Goal: Find specific page/section: Find specific page/section

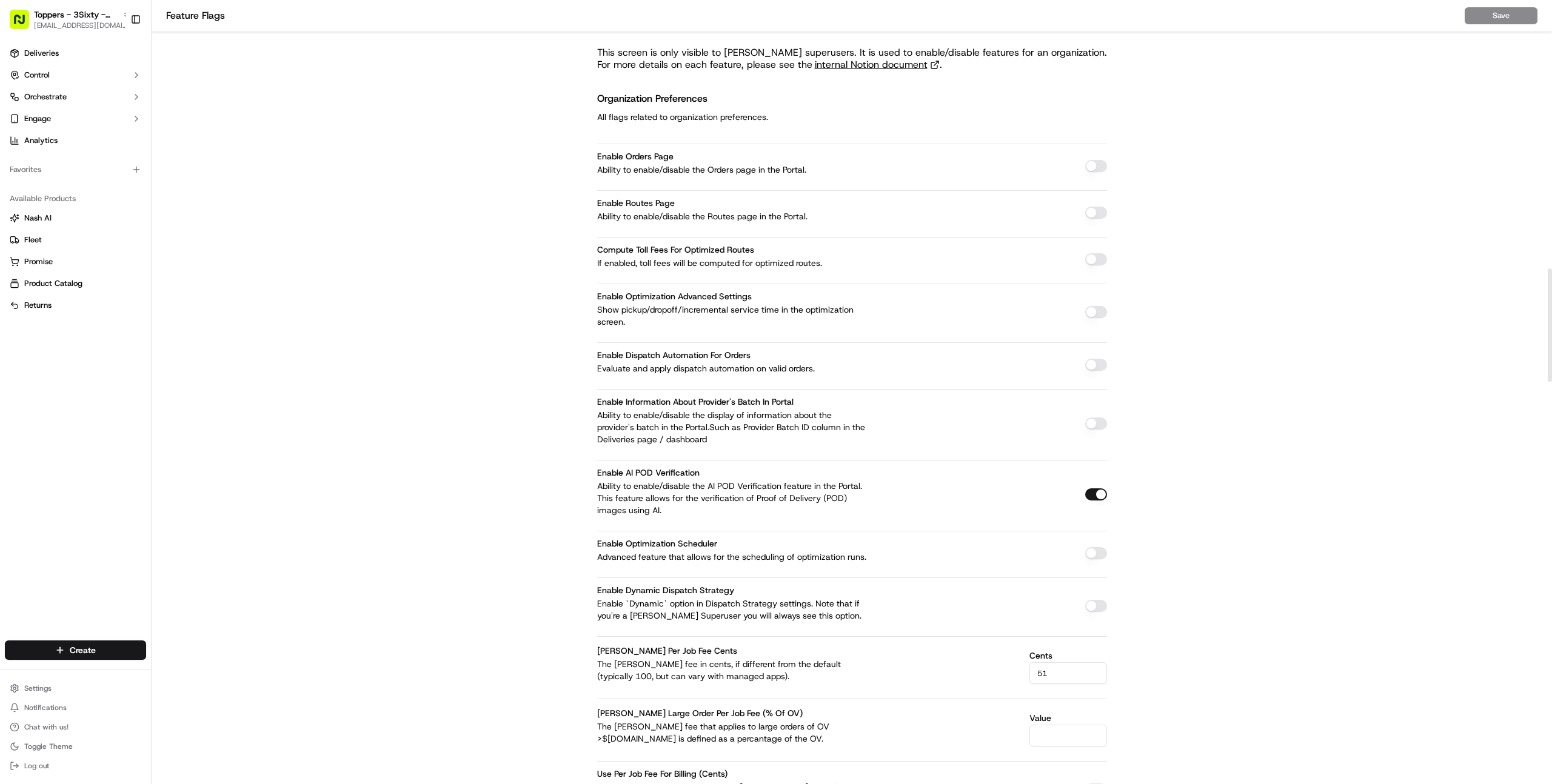
scroll to position [1860, 0]
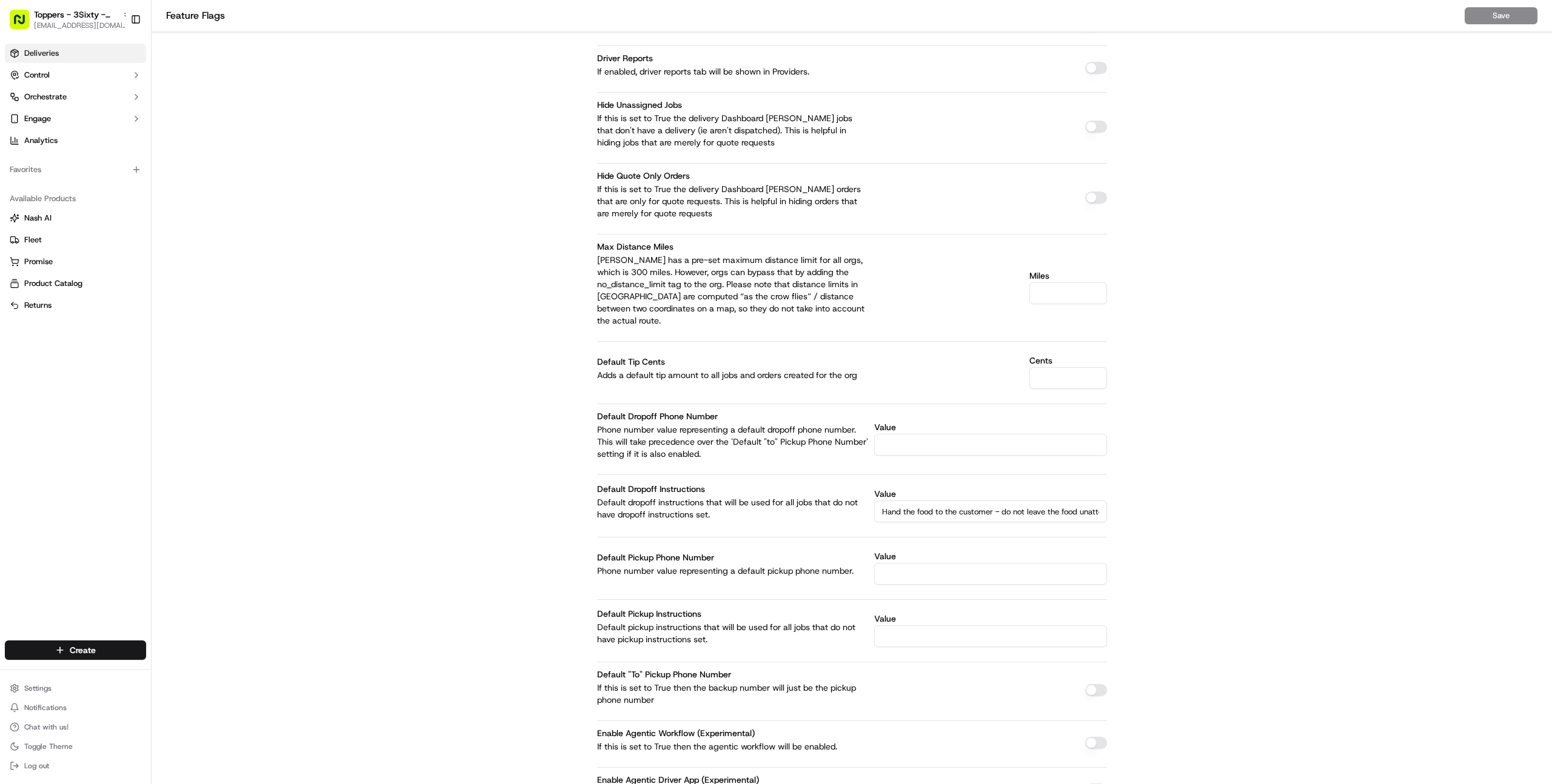
click at [60, 58] on link "Deliveries" at bounding box center [75, 53] width 142 height 20
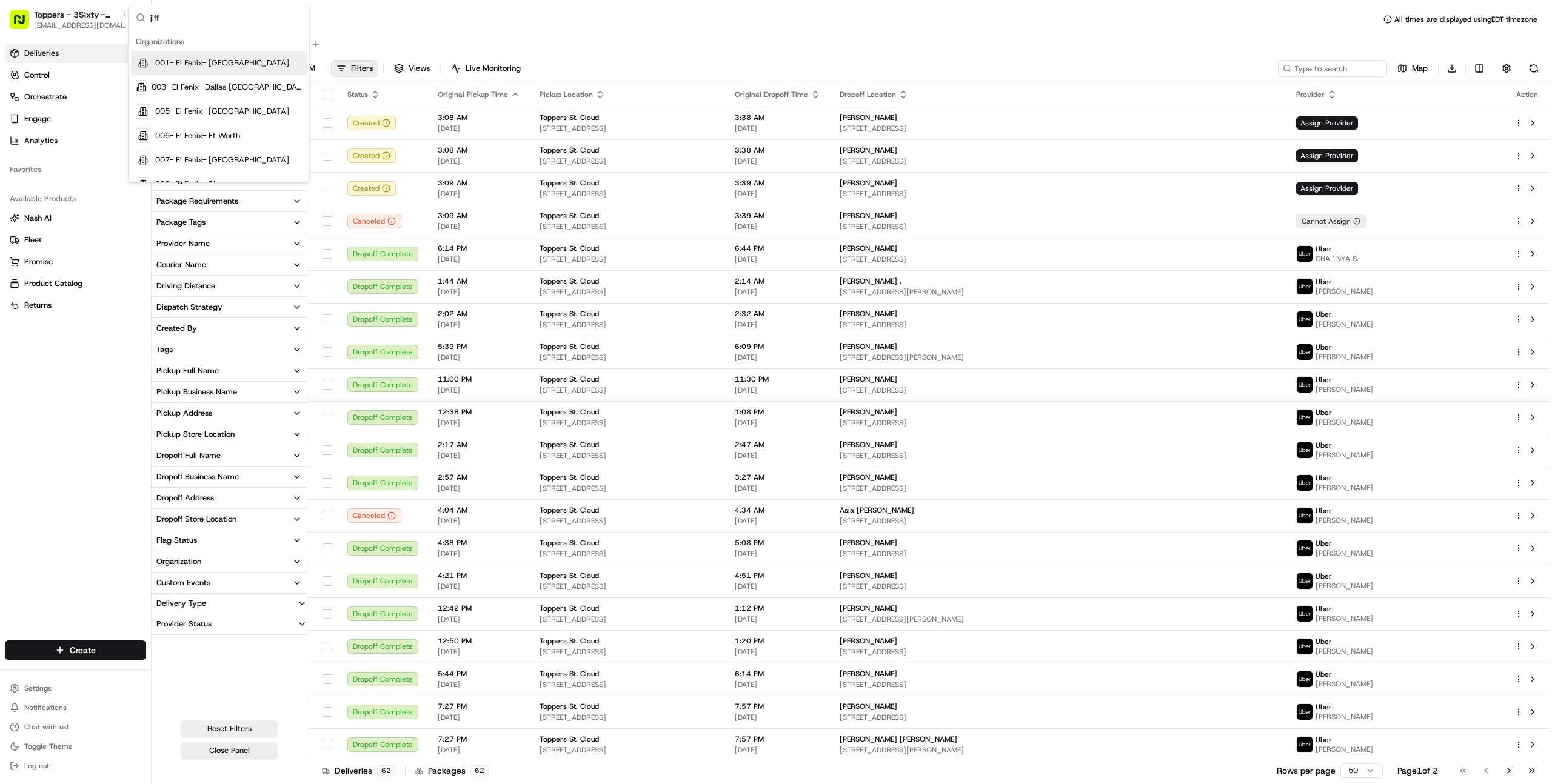
type input "jiffy"
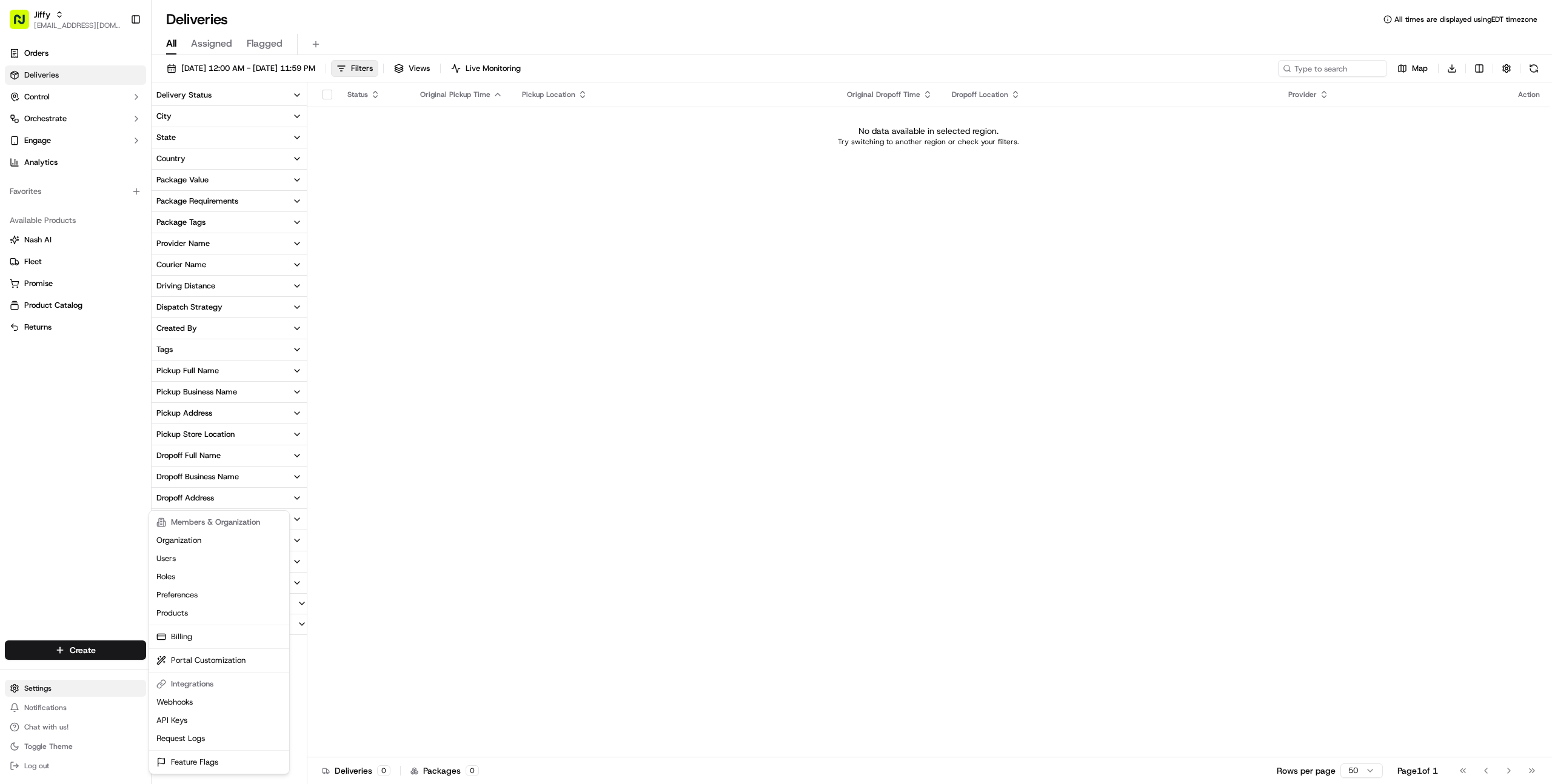
click at [38, 690] on html "Jiffy [EMAIL_ADDRESS][DOMAIN_NAME] Toggle Sidebar Orders Deliveries Control Orc…" at bounding box center [776, 392] width 1552 height 784
click at [196, 543] on link "Organization" at bounding box center [220, 540] width 136 height 18
